Goal: Information Seeking & Learning: Find specific fact

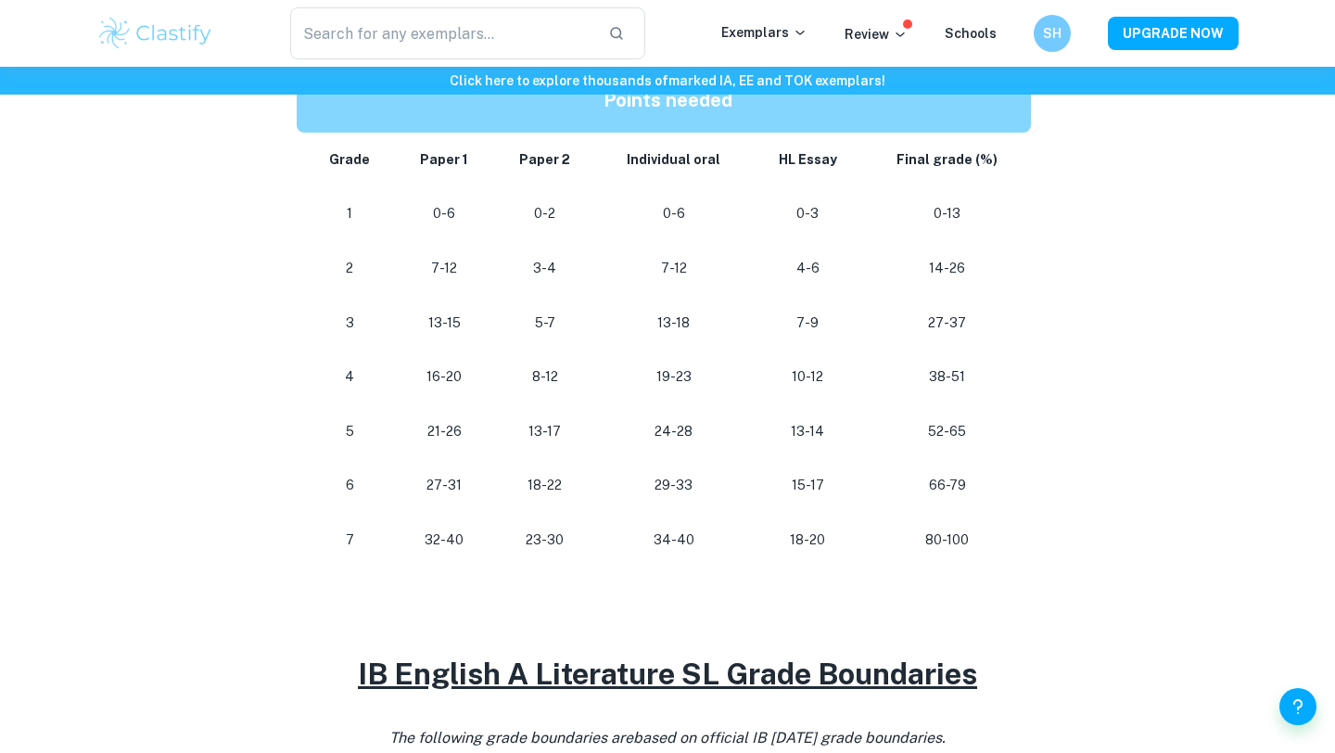
scroll to position [1008, 0]
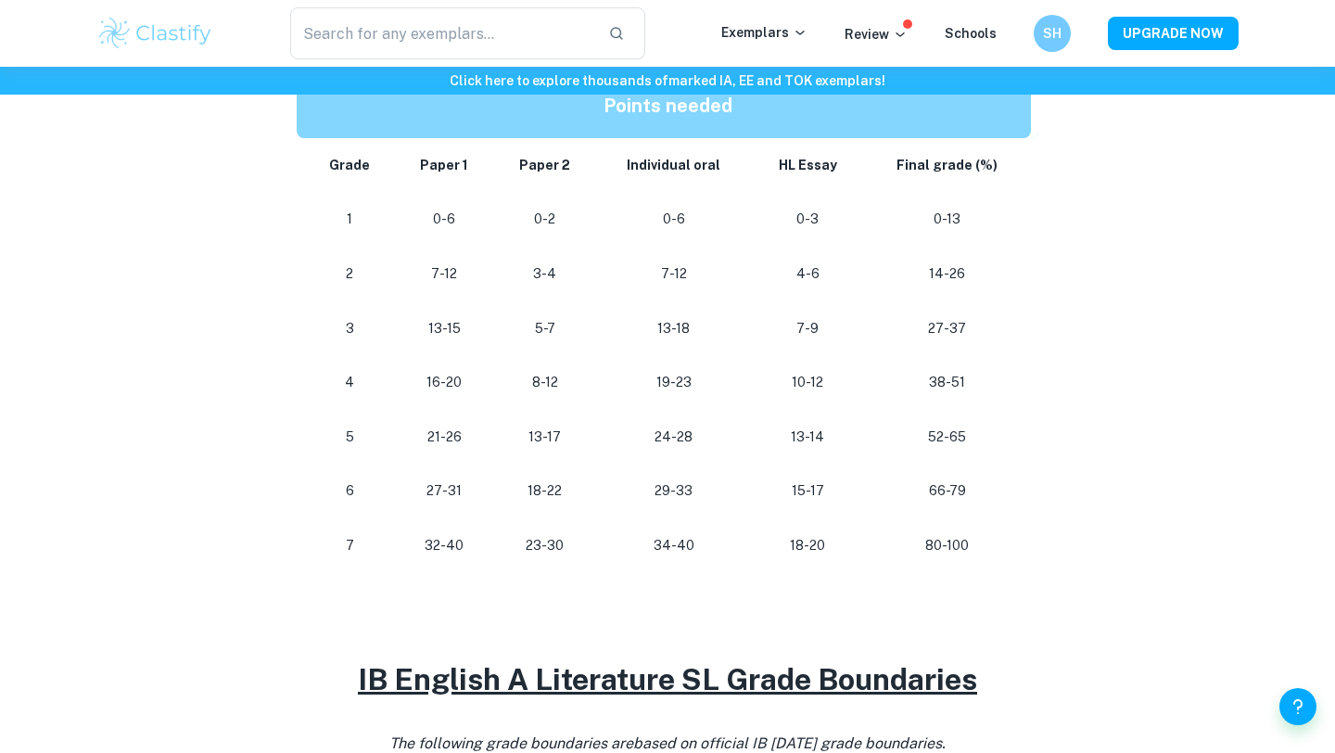
click at [682, 547] on p "34-40" at bounding box center [674, 545] width 126 height 25
click at [683, 494] on p "29-33" at bounding box center [674, 490] width 126 height 25
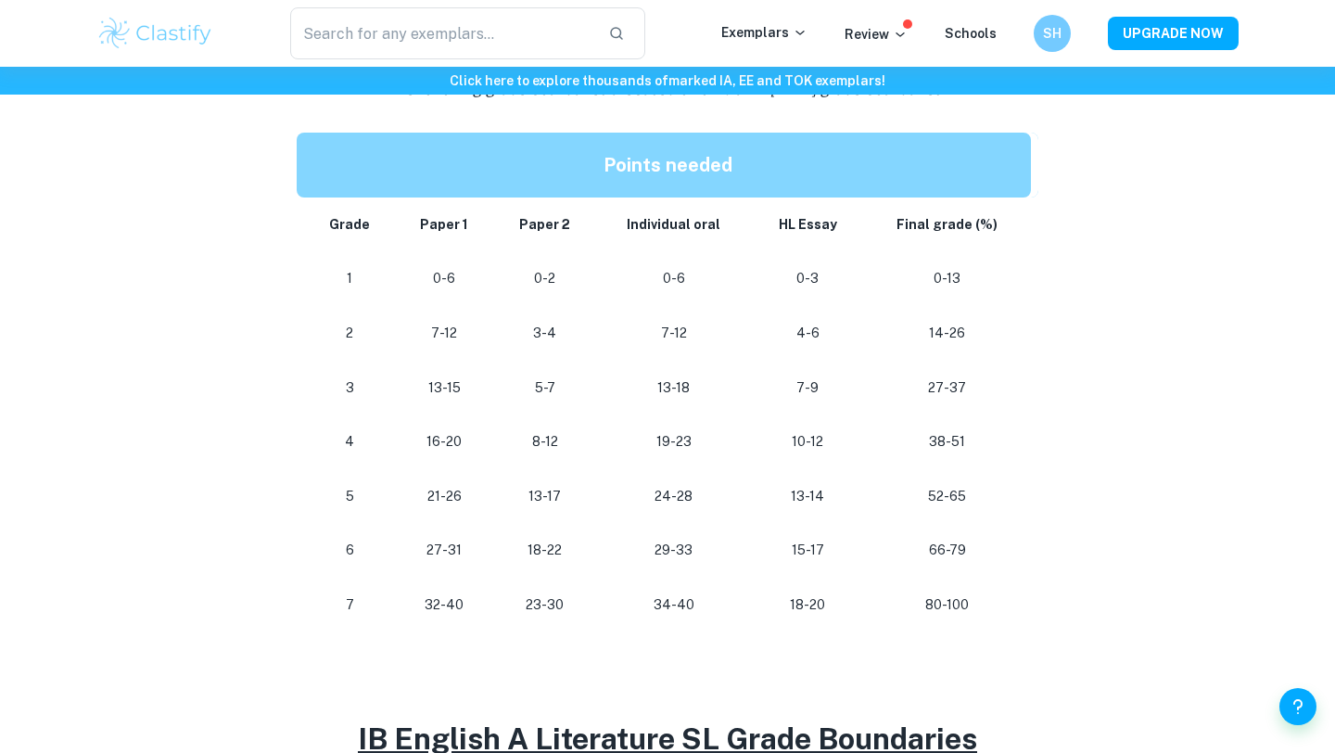
scroll to position [957, 0]
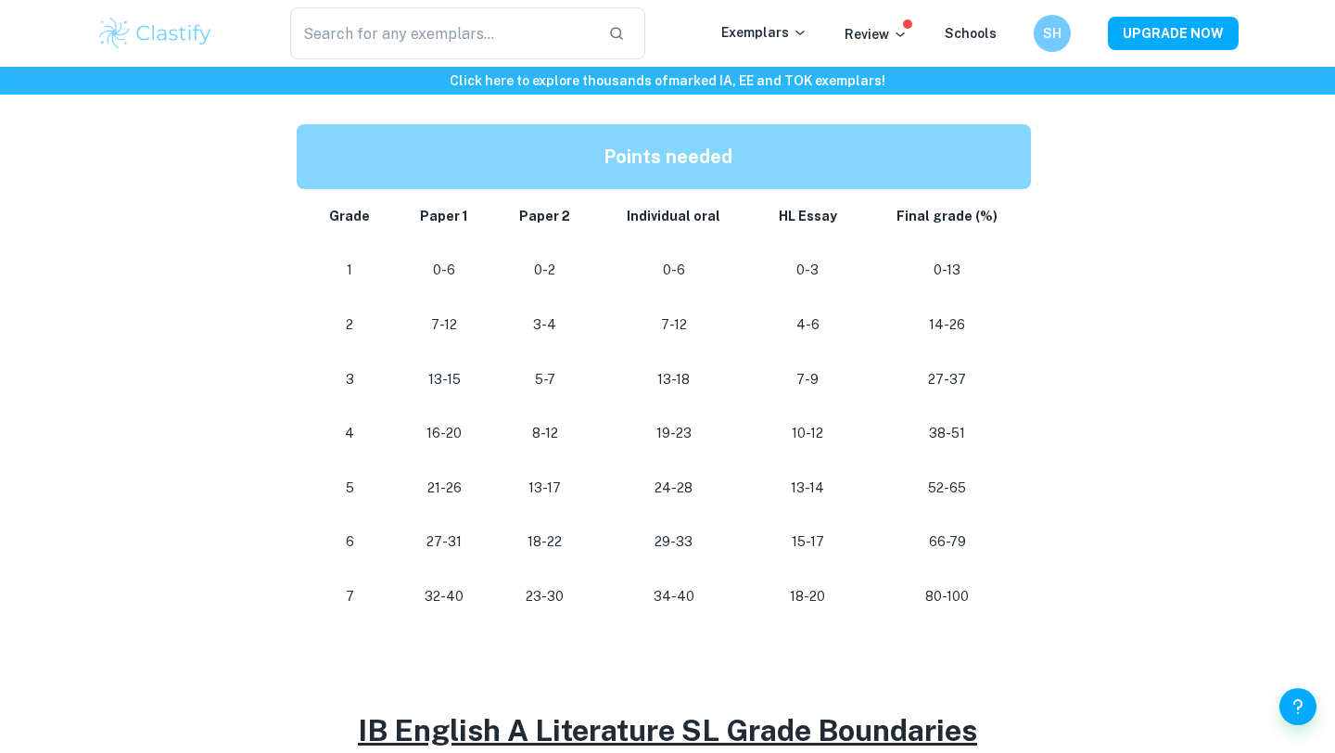
click at [679, 498] on p "24-28" at bounding box center [674, 488] width 126 height 25
drag, startPoint x: 658, startPoint y: 551, endPoint x: 702, endPoint y: 540, distance: 45.0
click at [702, 540] on p "29-33" at bounding box center [674, 541] width 126 height 25
click at [691, 540] on p "29-33" at bounding box center [674, 541] width 126 height 25
click at [351, 256] on td "1" at bounding box center [346, 270] width 98 height 55
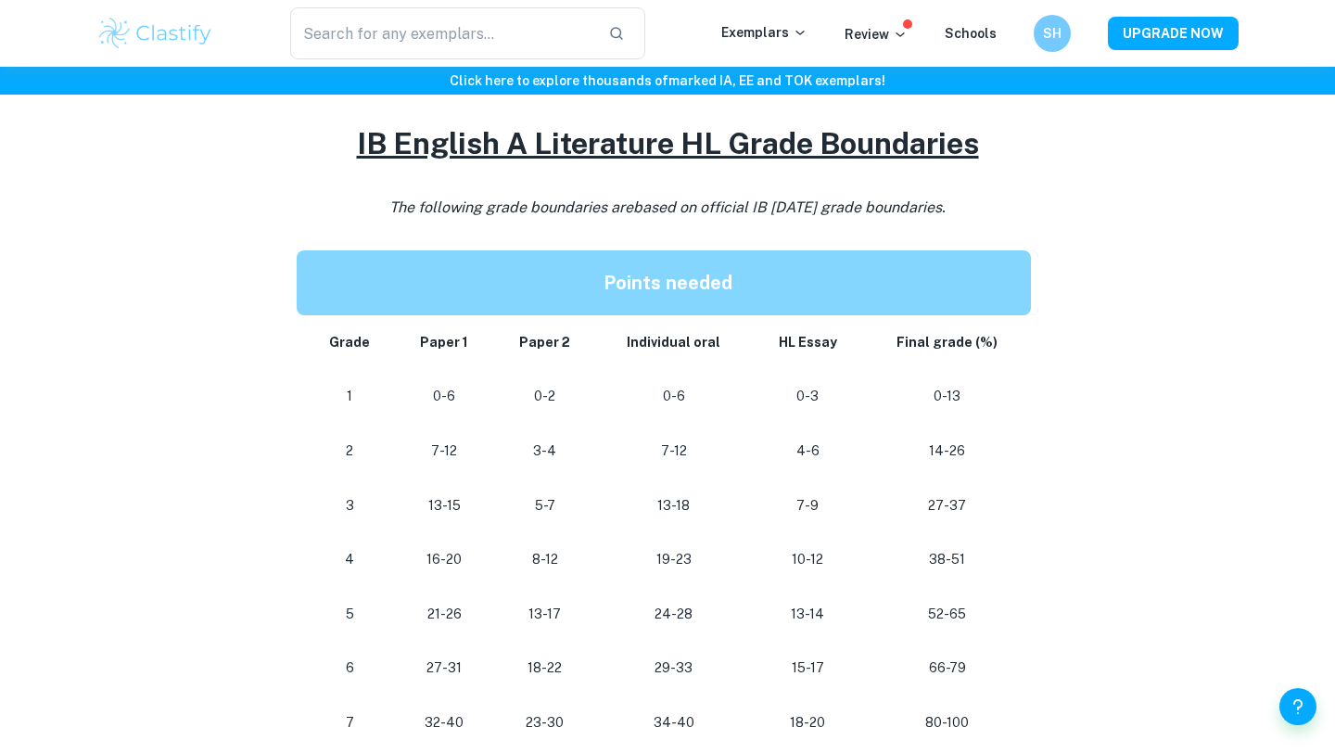
scroll to position [834, 0]
